Goal: Navigation & Orientation: Find specific page/section

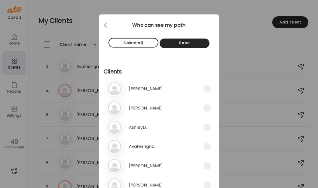
click at [106, 28] on div at bounding box center [106, 25] width 12 height 12
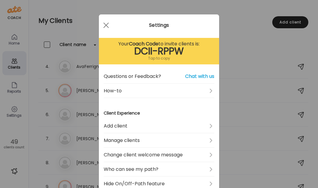
click at [100, 21] on div at bounding box center [106, 25] width 12 height 12
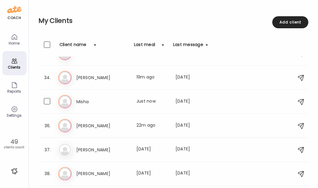
click at [126, 95] on div "Mi Misha Last meal: Just now Last message: [DATE] You: Have you taken a recent …" at bounding box center [174, 101] width 232 height 13
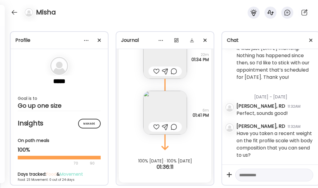
scroll to position [345, 0]
click at [162, 104] on img at bounding box center [165, 113] width 44 height 44
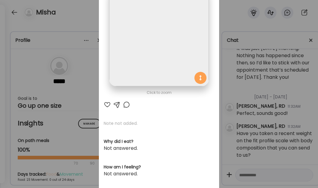
scroll to position [0, 0]
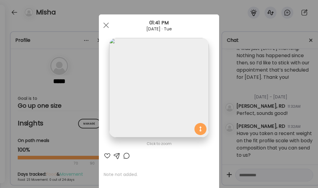
click at [102, 22] on div at bounding box center [106, 25] width 12 height 12
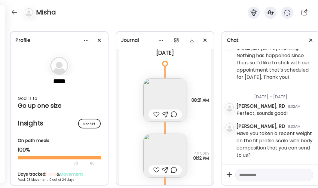
scroll to position [14126, 0]
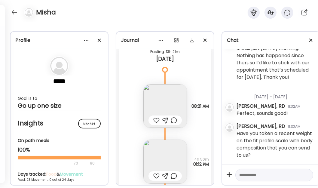
click at [164, 98] on img at bounding box center [165, 106] width 44 height 44
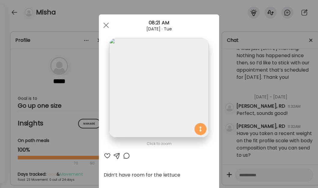
click at [165, 73] on img at bounding box center [158, 87] width 99 height 99
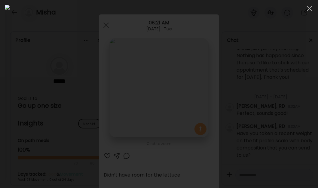
click at [195, 55] on img at bounding box center [159, 94] width 308 height 178
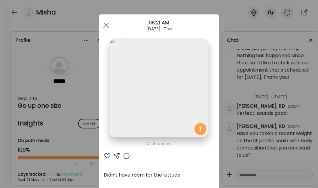
click at [195, 55] on img at bounding box center [158, 87] width 99 height 99
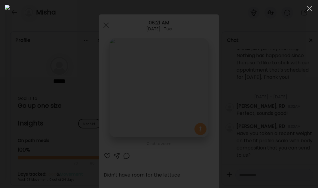
click at [23, 55] on div at bounding box center [159, 94] width 308 height 178
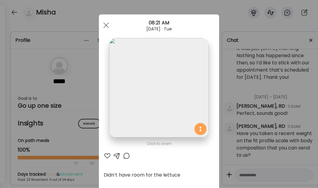
click at [107, 25] on div at bounding box center [106, 25] width 12 height 12
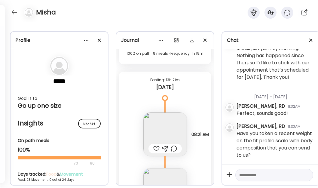
scroll to position [14099, 0]
click at [144, 91] on div "Fasting: 13h 21m [DATE]" at bounding box center [165, 84] width 92 height 26
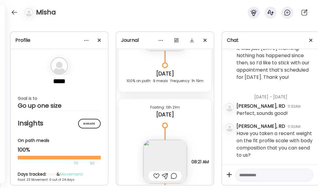
scroll to position [14017, 0]
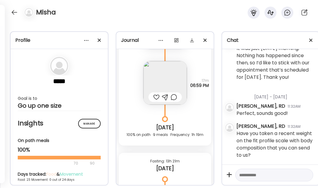
click at [162, 72] on img at bounding box center [165, 83] width 44 height 44
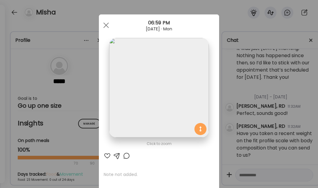
click at [100, 22] on div at bounding box center [106, 25] width 12 height 12
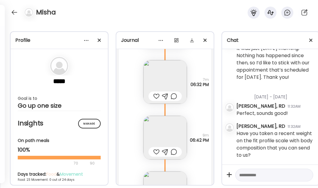
scroll to position [13881, 0]
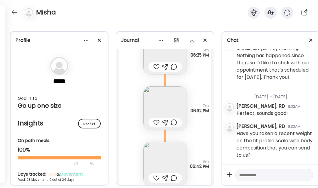
click at [132, 83] on div "Note not added Questions not answered 7m 06:32 PM" at bounding box center [165, 102] width 92 height 56
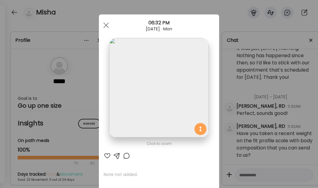
click at [104, 28] on div at bounding box center [106, 25] width 12 height 12
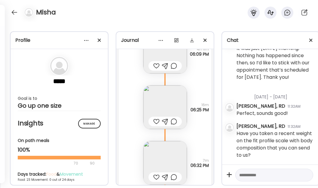
scroll to position [13772, 0]
click at [165, 96] on img at bounding box center [165, 106] width 44 height 44
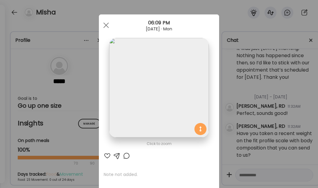
click at [102, 25] on div at bounding box center [106, 25] width 12 height 12
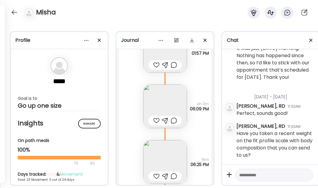
scroll to position [13690, 0]
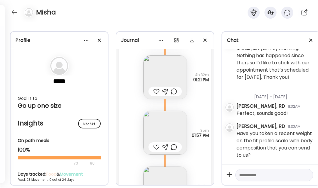
click at [156, 132] on img at bounding box center [165, 133] width 44 height 44
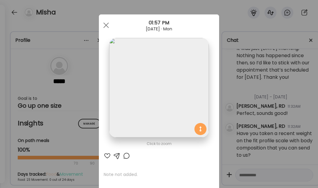
click at [102, 21] on div at bounding box center [106, 25] width 12 height 12
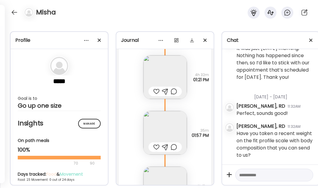
click at [149, 73] on img at bounding box center [165, 77] width 44 height 44
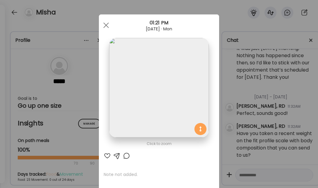
click at [104, 26] on div at bounding box center [106, 25] width 12 height 12
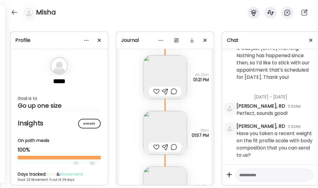
click at [171, 23] on div "Profile ***** Goal is to Go up one size Manage Insights On path meals 100% 70 9…" at bounding box center [159, 105] width 318 height 166
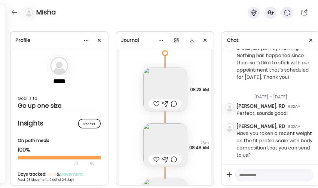
scroll to position [13553, 0]
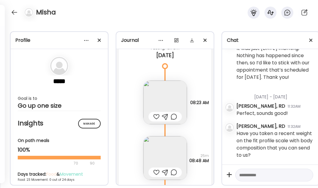
click at [158, 152] on img at bounding box center [165, 158] width 44 height 44
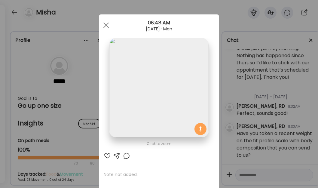
click at [106, 25] on div at bounding box center [106, 25] width 12 height 12
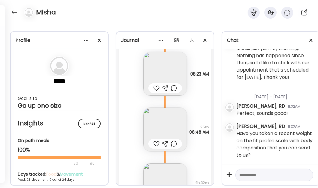
scroll to position [13635, 0]
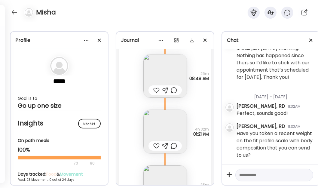
click at [164, 121] on img at bounding box center [165, 132] width 44 height 44
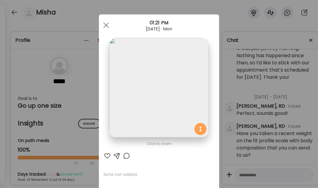
click at [165, 116] on img at bounding box center [158, 87] width 99 height 99
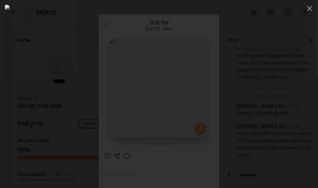
click at [309, 9] on span at bounding box center [308, 8] width 5 height 5
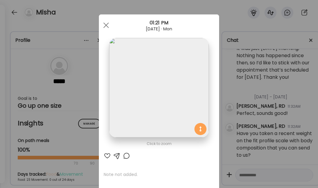
click at [102, 24] on div at bounding box center [106, 25] width 12 height 12
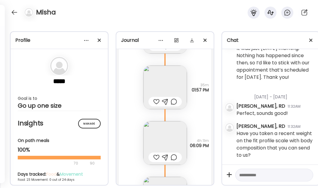
scroll to position [13744, 0]
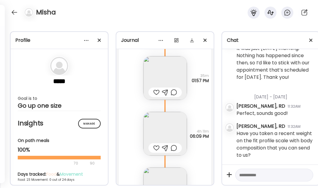
click at [176, 128] on img at bounding box center [165, 134] width 44 height 44
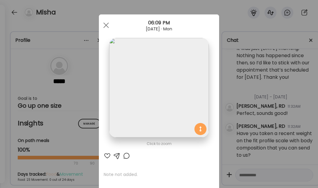
click at [104, 24] on span at bounding box center [105, 25] width 5 height 5
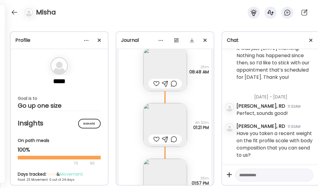
scroll to position [13635, 0]
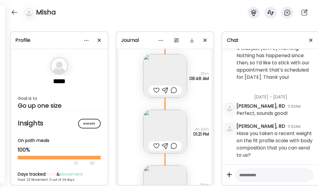
click at [160, 121] on img at bounding box center [165, 132] width 44 height 44
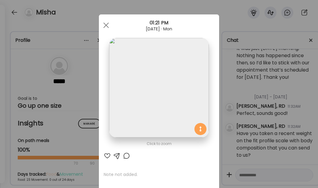
click at [99, 18] on div "Ate Coach Dashboard 01:21 PM [DATE] · Mon" at bounding box center [159, 25] width 120 height 22
click at [104, 24] on span at bounding box center [105, 25] width 5 height 5
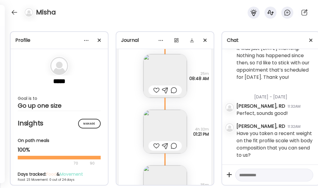
click at [152, 64] on img at bounding box center [165, 76] width 44 height 44
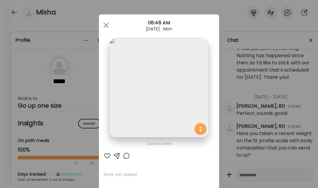
click at [104, 24] on span at bounding box center [105, 25] width 5 height 5
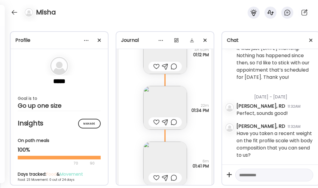
scroll to position [14154, 0]
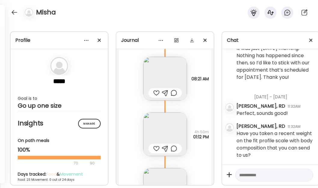
drag, startPoint x: 134, startPoint y: 17, endPoint x: 190, endPoint y: 0, distance: 58.1
click at [134, 17] on div "Misha" at bounding box center [159, 11] width 318 height 22
